Goal: Task Accomplishment & Management: Manage account settings

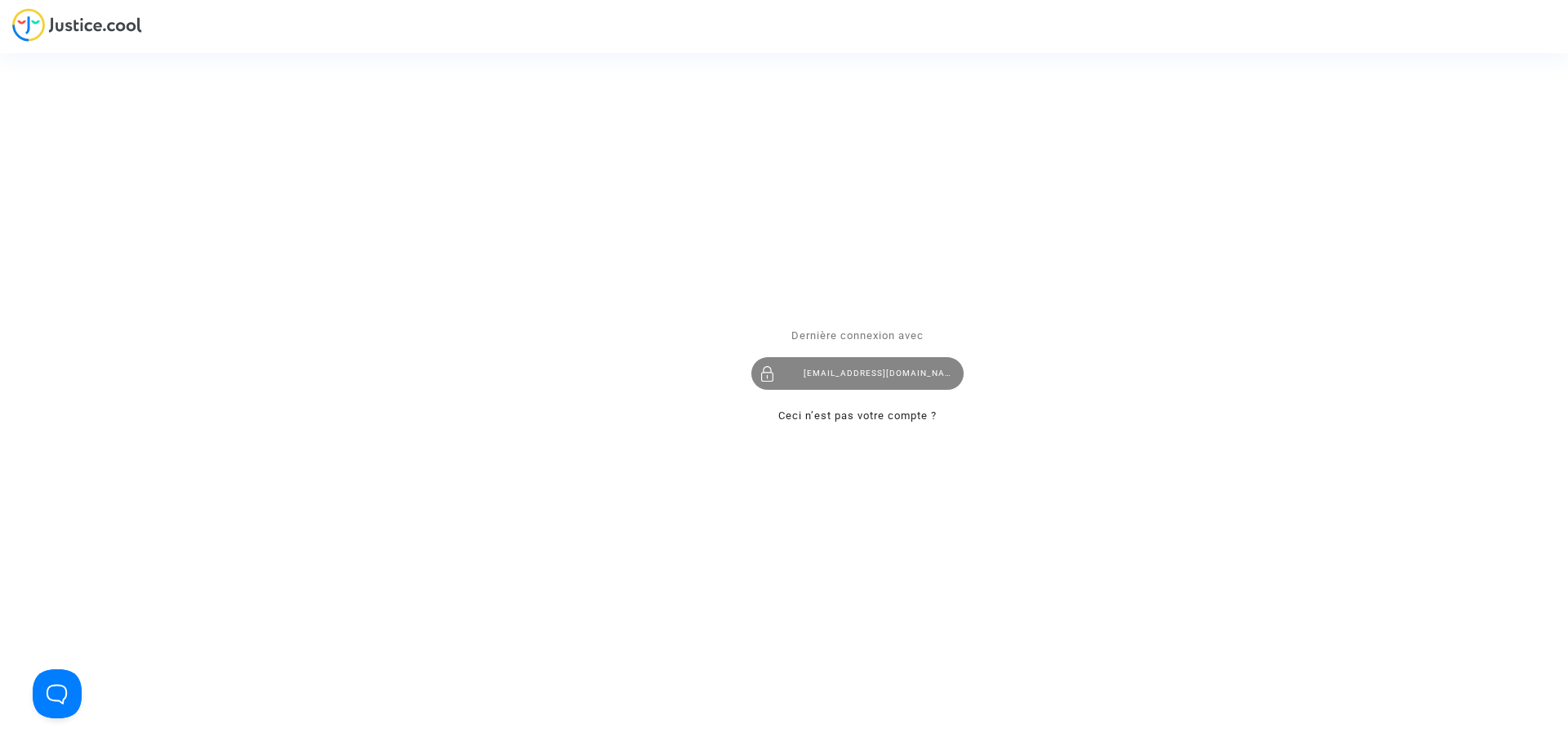
click at [885, 376] on div "[EMAIL_ADDRESS][DOMAIN_NAME]" at bounding box center [857, 373] width 213 height 33
